Goal: Task Accomplishment & Management: Use online tool/utility

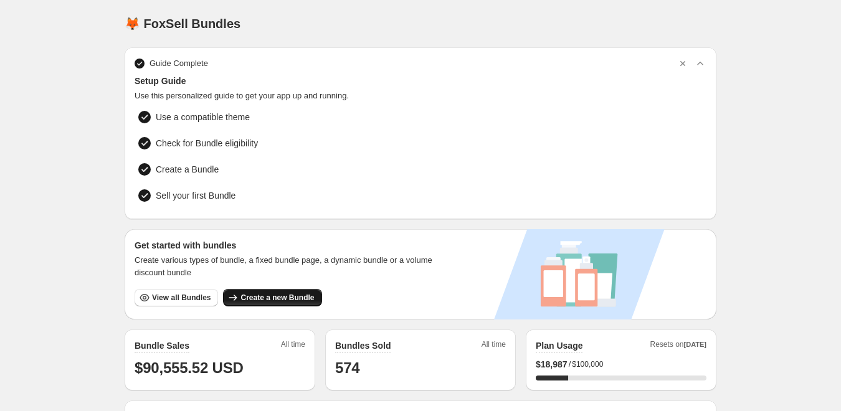
click at [284, 293] on span "Create a new Bundle" at bounding box center [276, 298] width 73 height 10
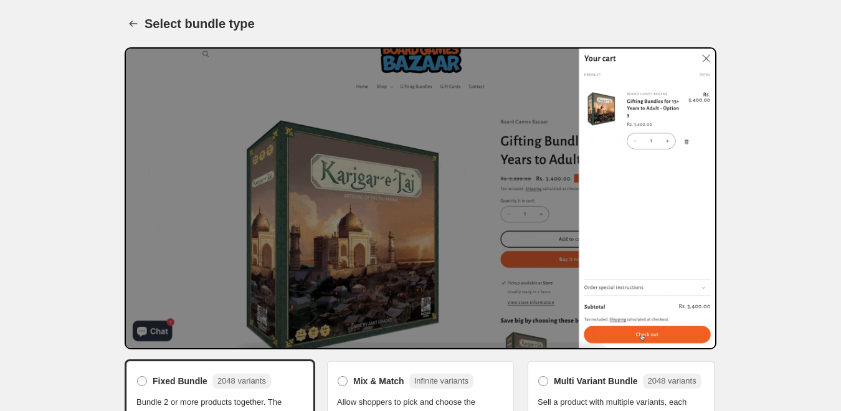
scroll to position [150, 0]
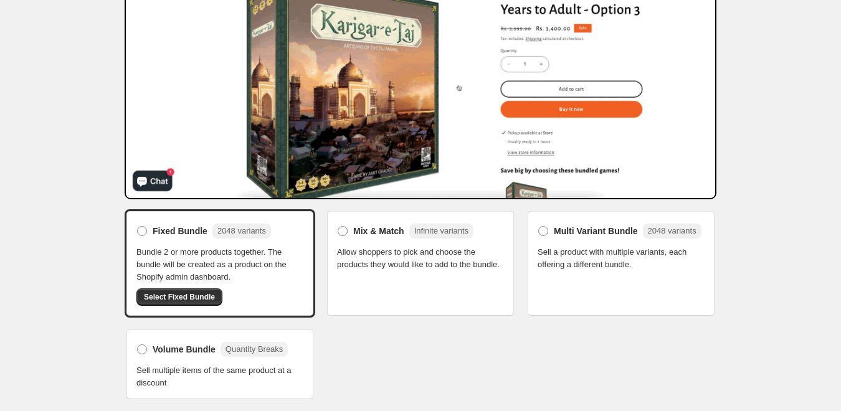
click at [371, 254] on span "Allow shoppers to pick and choose the products they would like to add to the bu…" at bounding box center [420, 258] width 167 height 25
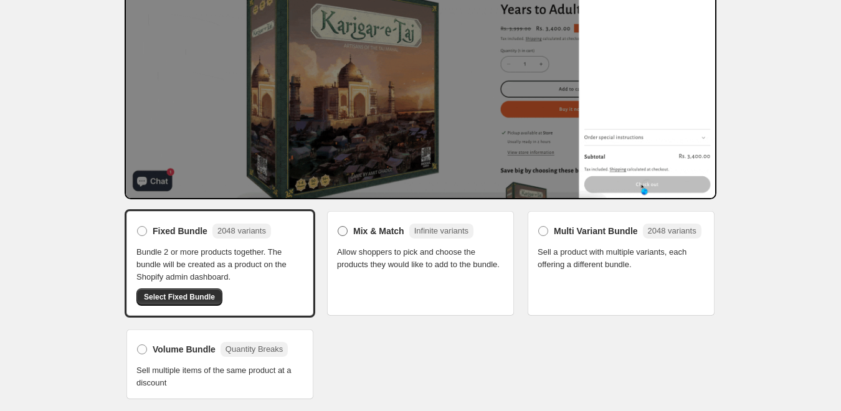
click at [379, 231] on span "Mix & Match" at bounding box center [378, 231] width 51 height 12
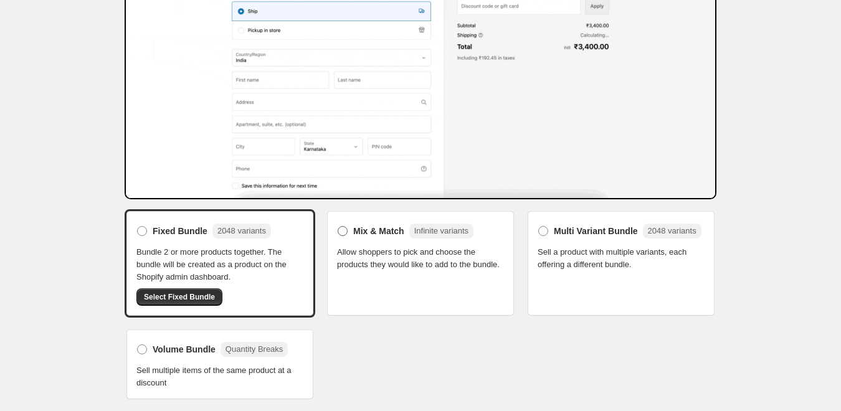
scroll to position [128, 0]
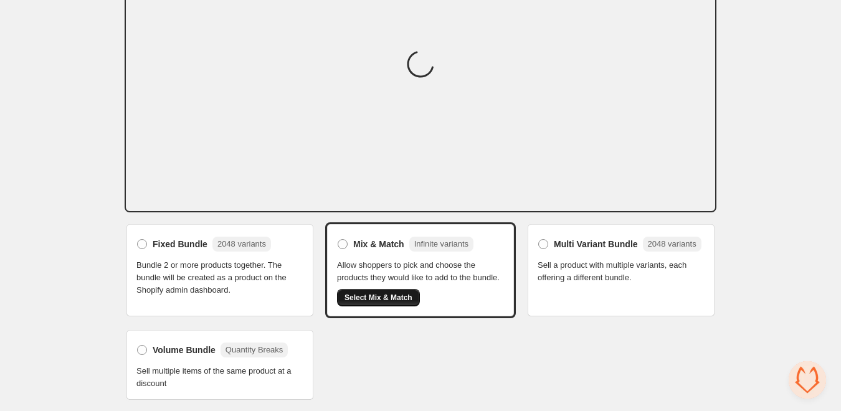
click at [383, 295] on span "Select Mix & Match" at bounding box center [378, 298] width 68 height 10
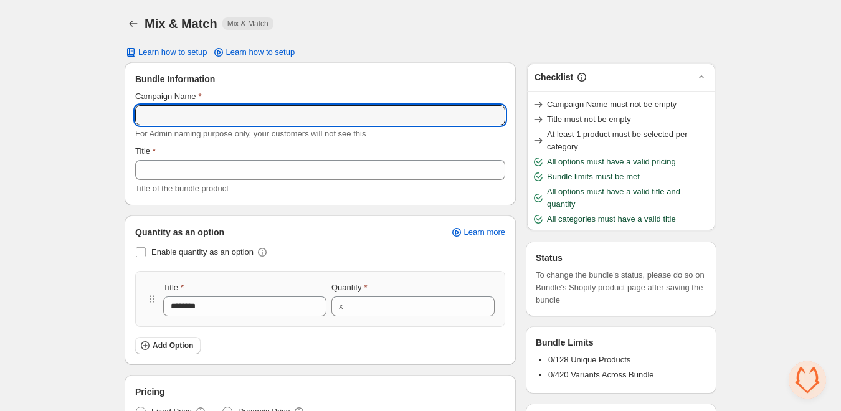
click at [199, 110] on input "Campaign Name" at bounding box center [320, 115] width 370 height 20
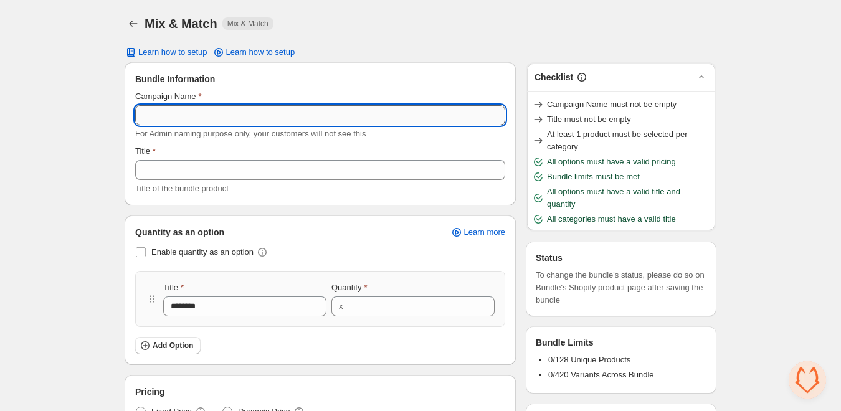
paste input "**********"
click at [197, 115] on input "Campaign Name" at bounding box center [320, 115] width 370 height 20
type input "**********"
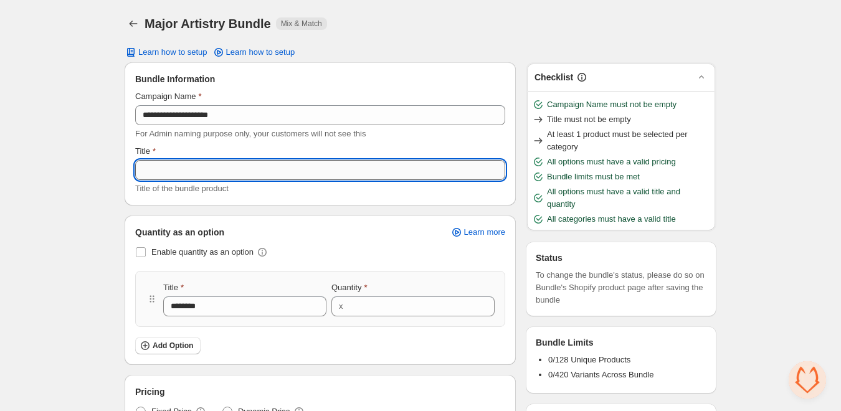
click at [167, 162] on input "Title" at bounding box center [320, 170] width 370 height 20
paste input "**********"
type input "**********"
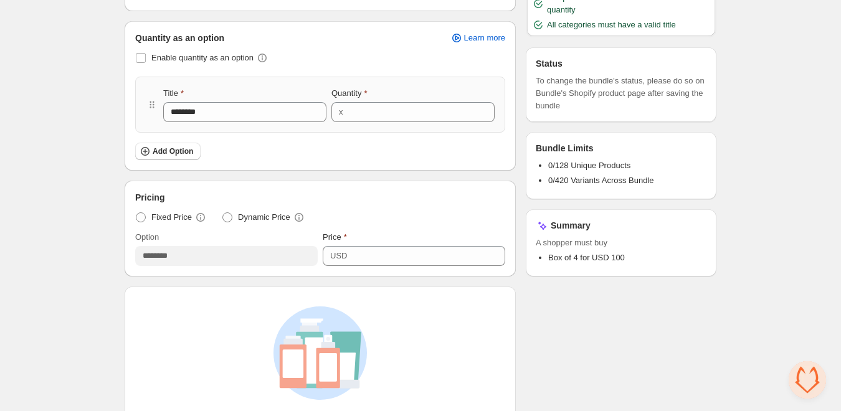
scroll to position [196, 0]
click at [186, 59] on span "Enable quantity as an option" at bounding box center [202, 56] width 102 height 9
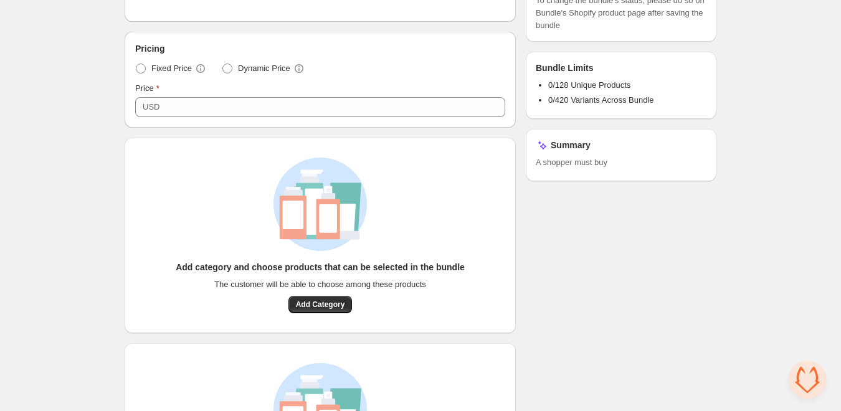
scroll to position [260, 0]
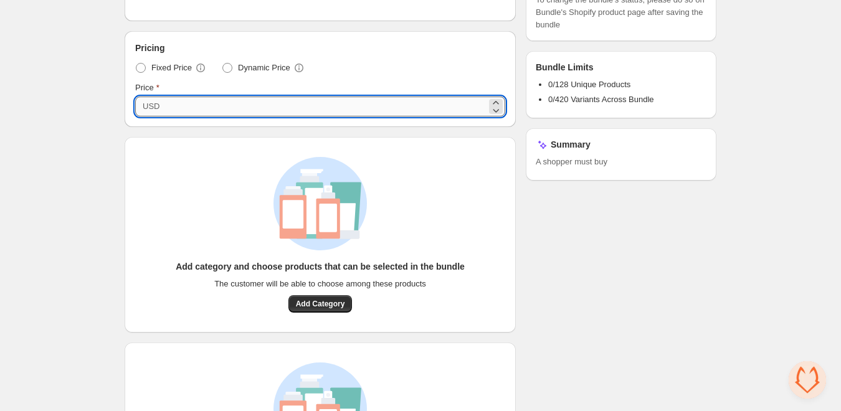
click at [228, 110] on input "***" at bounding box center [324, 107] width 323 height 20
click at [115, 144] on div "**********" at bounding box center [420, 144] width 621 height 808
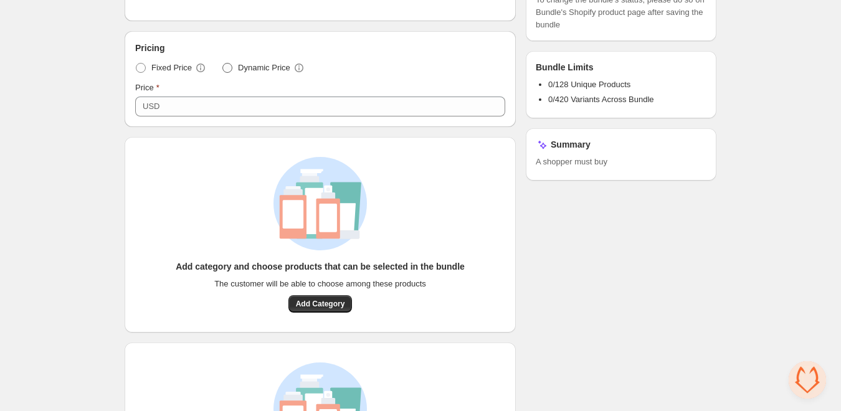
click at [252, 73] on span "Dynamic Price" at bounding box center [264, 68] width 52 height 12
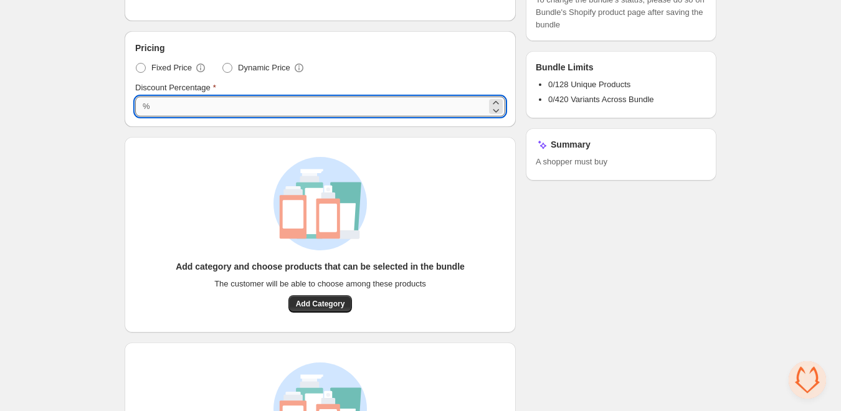
click at [182, 107] on input "Discount Percentage" at bounding box center [320, 107] width 333 height 20
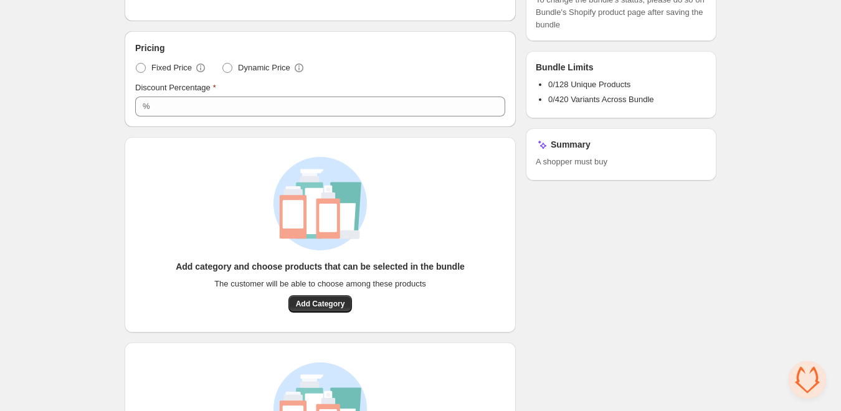
click at [116, 144] on div "**********" at bounding box center [420, 144] width 621 height 808
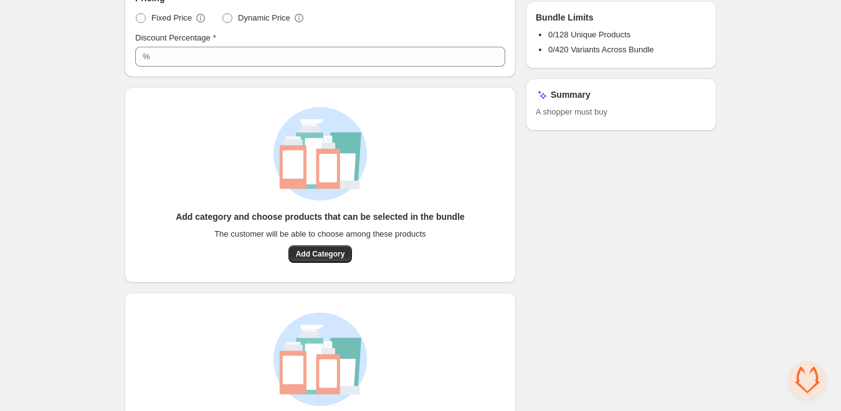
scroll to position [312, 0]
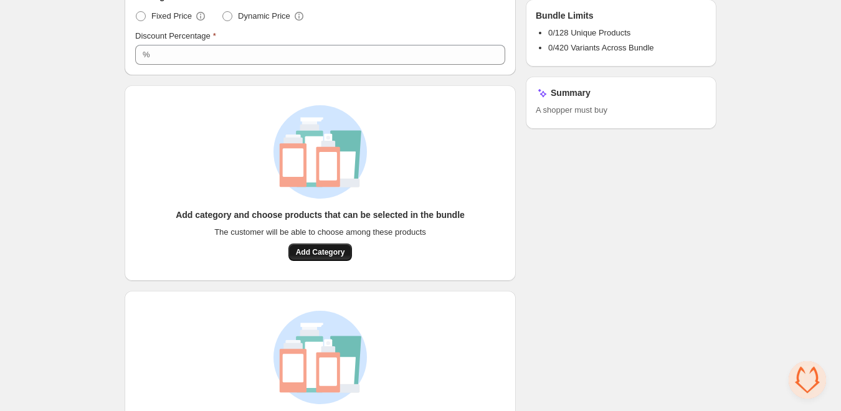
click at [332, 245] on button "Add Category" at bounding box center [320, 251] width 64 height 17
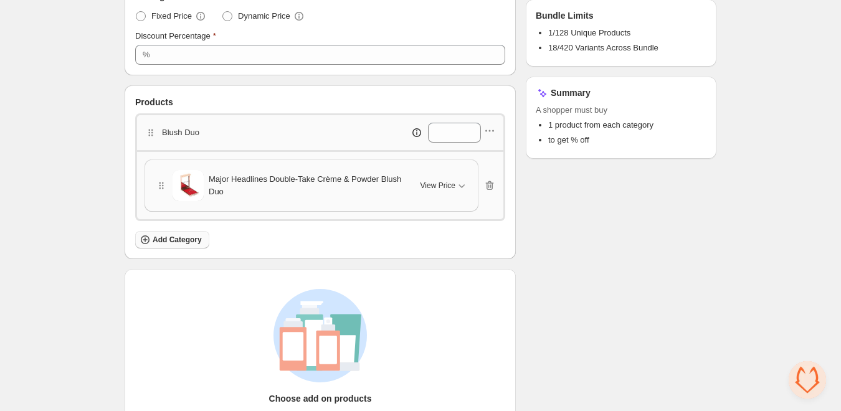
click at [172, 238] on span "Add Category" at bounding box center [177, 240] width 49 height 10
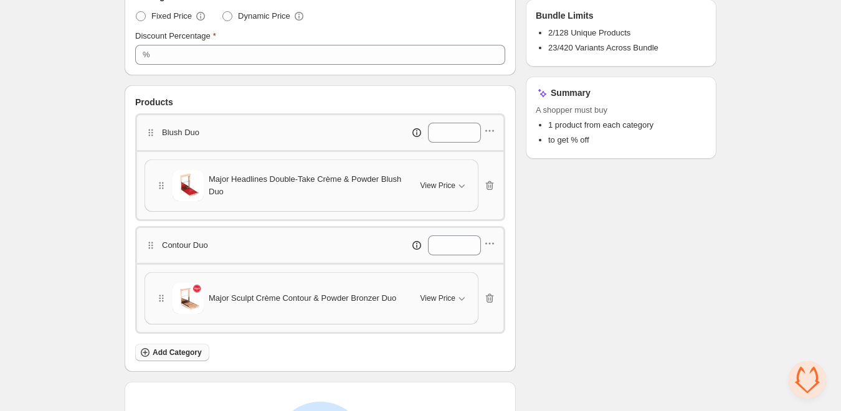
click at [154, 350] on span "Add Category" at bounding box center [177, 352] width 49 height 10
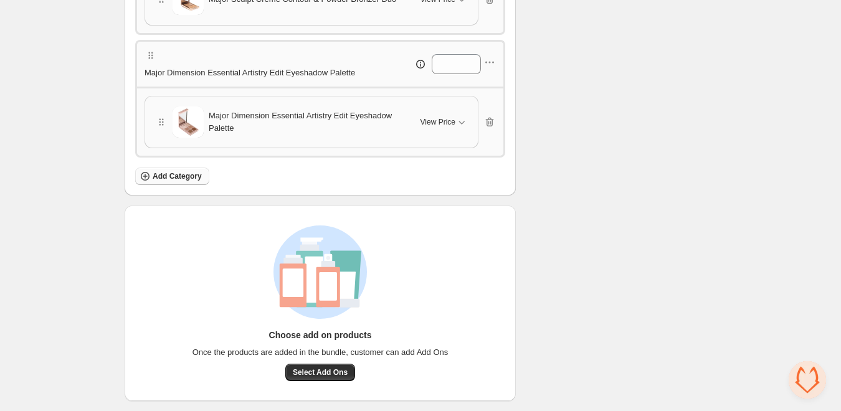
scroll to position [620, 0]
click at [186, 176] on span "Add Category" at bounding box center [177, 176] width 49 height 10
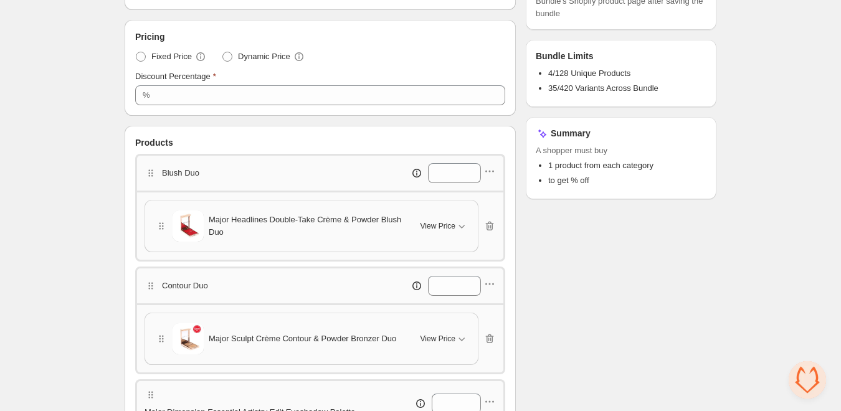
scroll to position [365, 0]
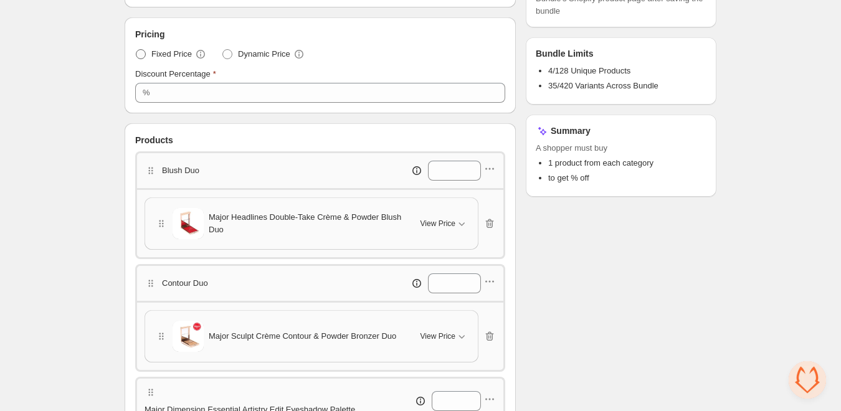
click at [161, 57] on span "Fixed Price" at bounding box center [171, 54] width 40 height 12
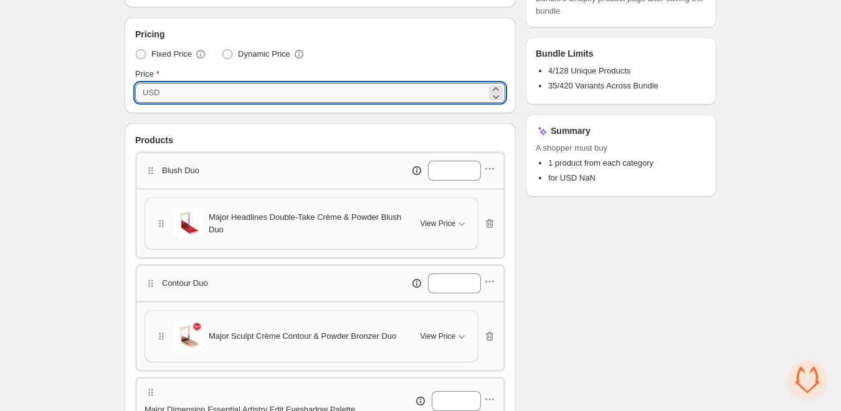
click at [203, 100] on input "Price" at bounding box center [324, 93] width 323 height 20
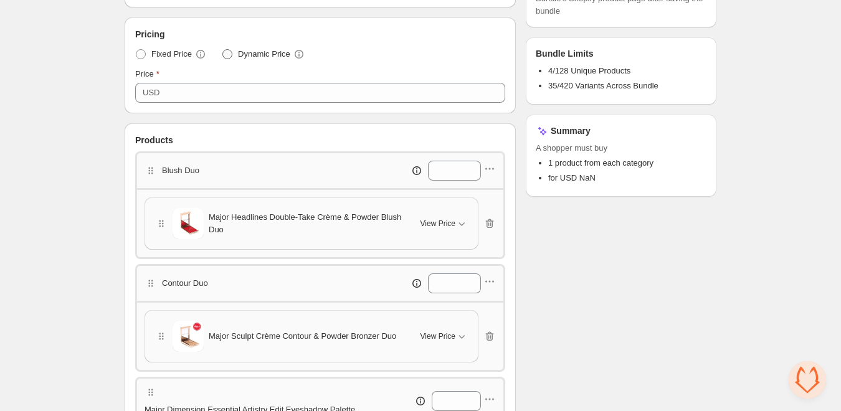
click at [251, 51] on span "Dynamic Price" at bounding box center [264, 54] width 52 height 12
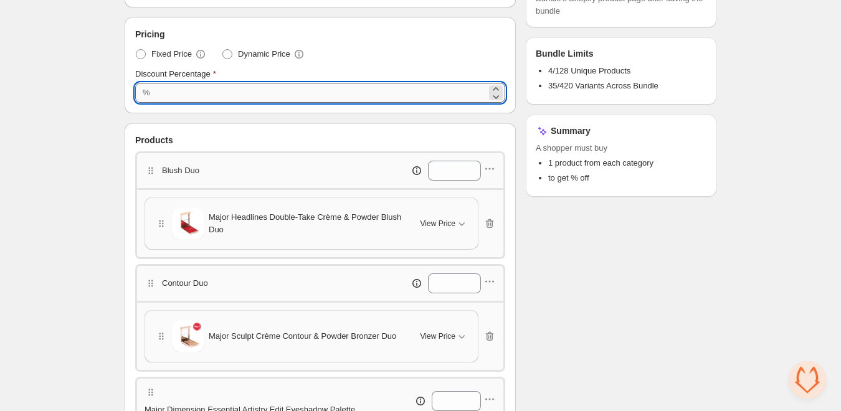
click at [174, 91] on input "Discount Percentage" at bounding box center [320, 93] width 333 height 20
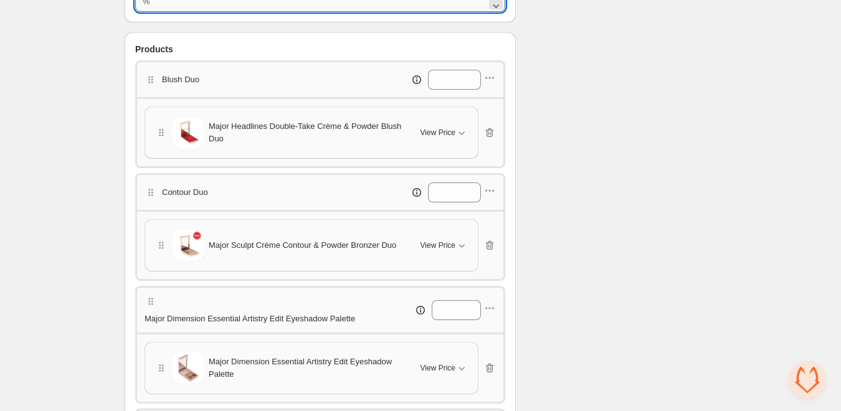
scroll to position [275, 0]
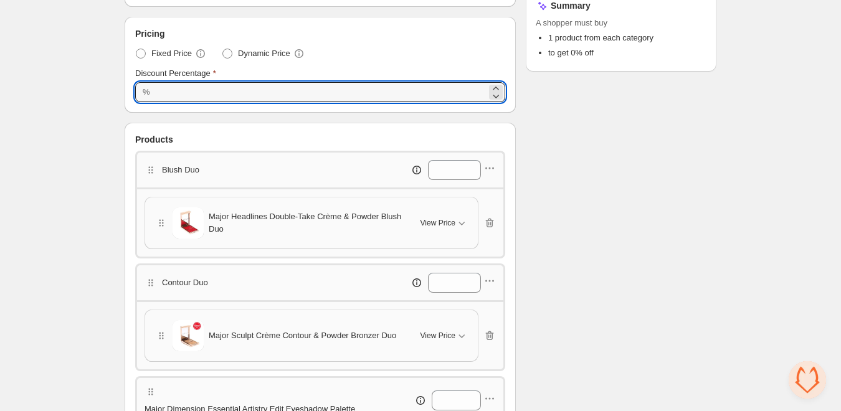
type input "*"
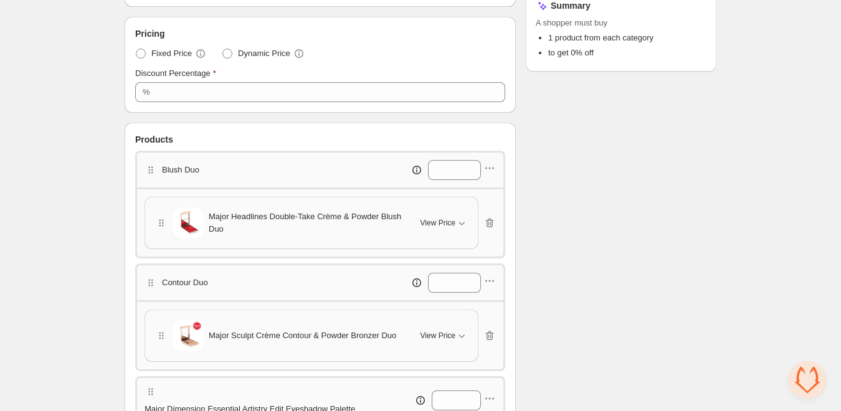
click at [546, 133] on div "Checklist Status To change the bundle's status, please do so on Bundle's Shopif…" at bounding box center [621, 319] width 191 height 1062
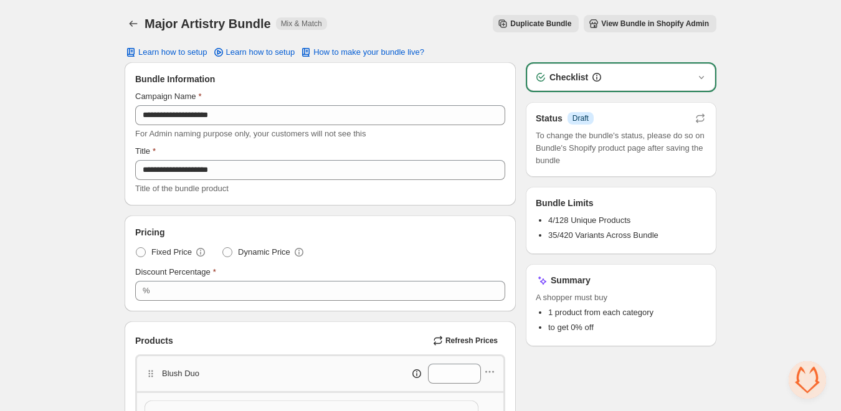
click at [626, 27] on span "View Bundle in Shopify Admin" at bounding box center [655, 24] width 108 height 10
click at [625, 21] on span "View Bundle in Shopify Admin" at bounding box center [655, 24] width 108 height 10
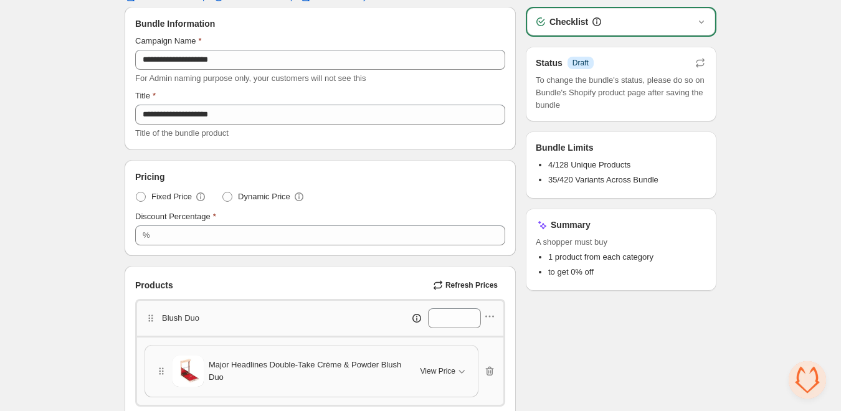
scroll to position [56, 0]
click at [163, 197] on span "Fixed Price" at bounding box center [171, 196] width 40 height 12
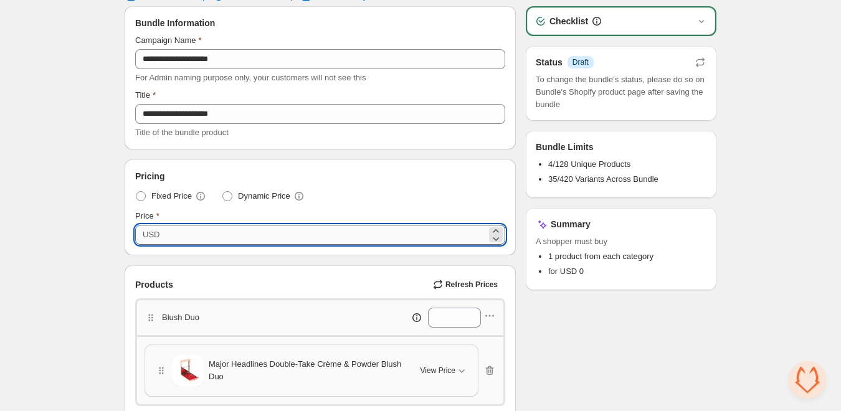
click at [185, 238] on input "*" at bounding box center [324, 235] width 323 height 20
click at [198, 229] on input "*" at bounding box center [324, 235] width 323 height 20
type input "***"
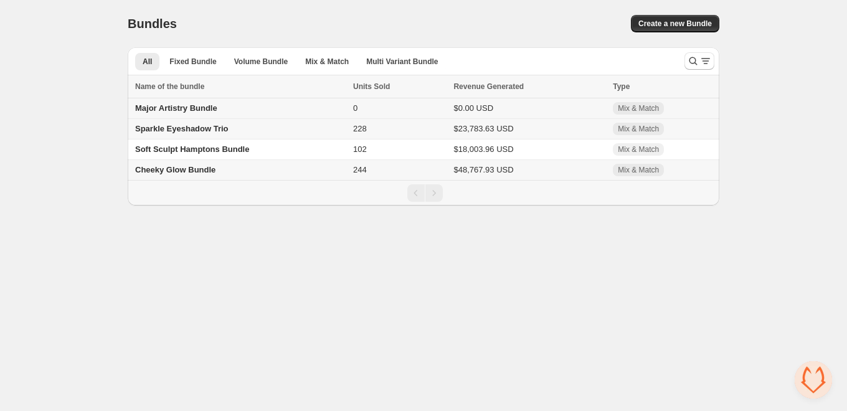
click at [198, 110] on span "Major Artistry Bundle" at bounding box center [176, 107] width 82 height 9
